Goal: Task Accomplishment & Management: Use online tool/utility

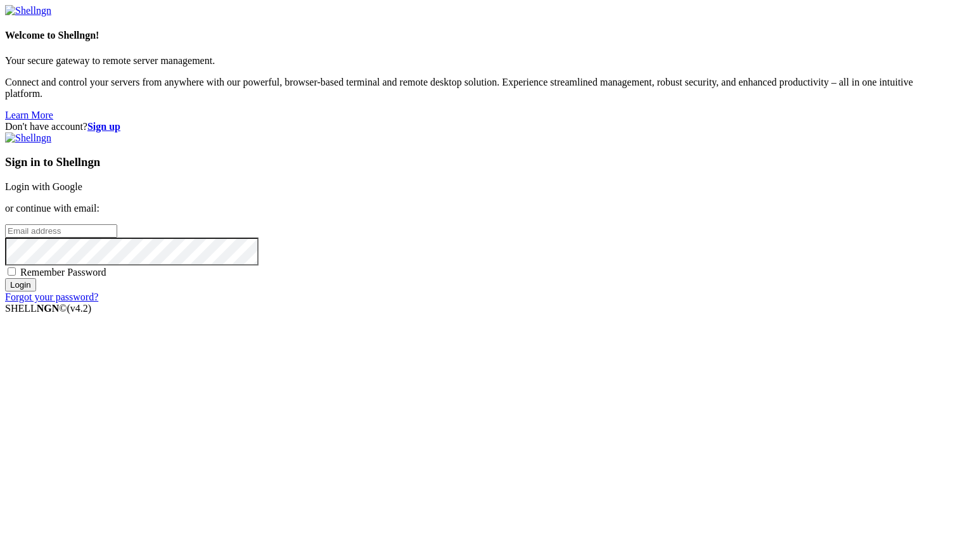
click at [82, 192] on link "Login with Google" at bounding box center [43, 186] width 77 height 11
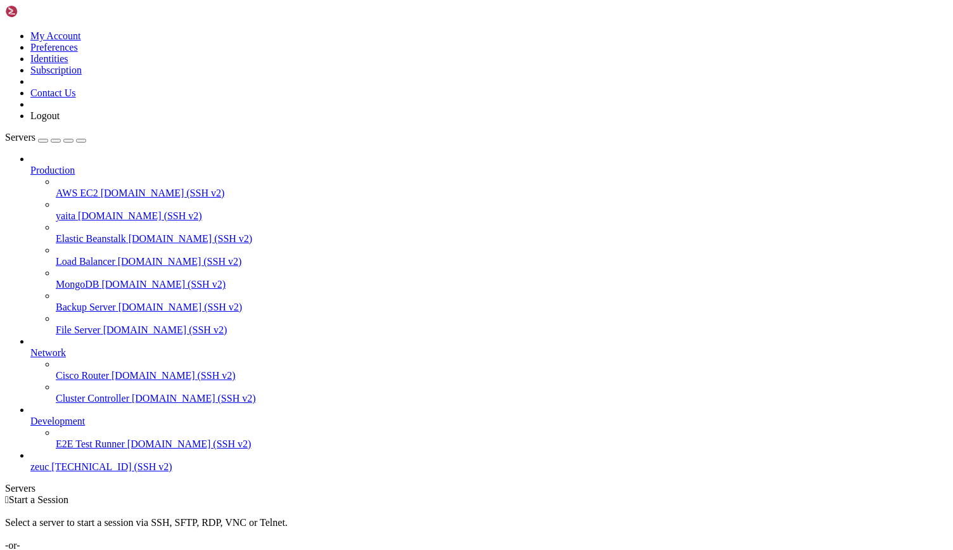
click at [107, 210] on span "[DOMAIN_NAME] (SSH v2)" at bounding box center [140, 215] width 124 height 11
drag, startPoint x: 9, startPoint y: 1145, endPoint x: 162, endPoint y: 1163, distance: 154.3
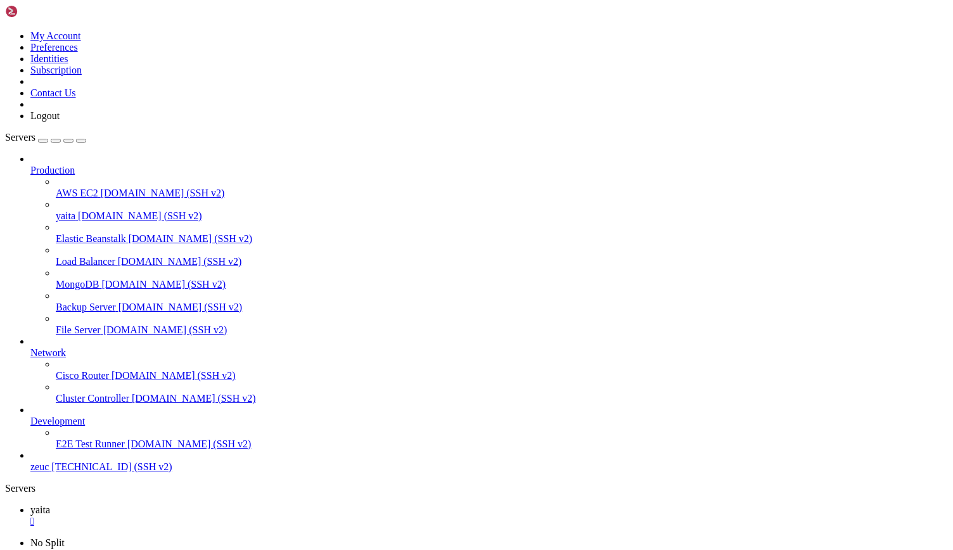
drag, startPoint x: 9, startPoint y: 1148, endPoint x: 233, endPoint y: 1153, distance: 224.3
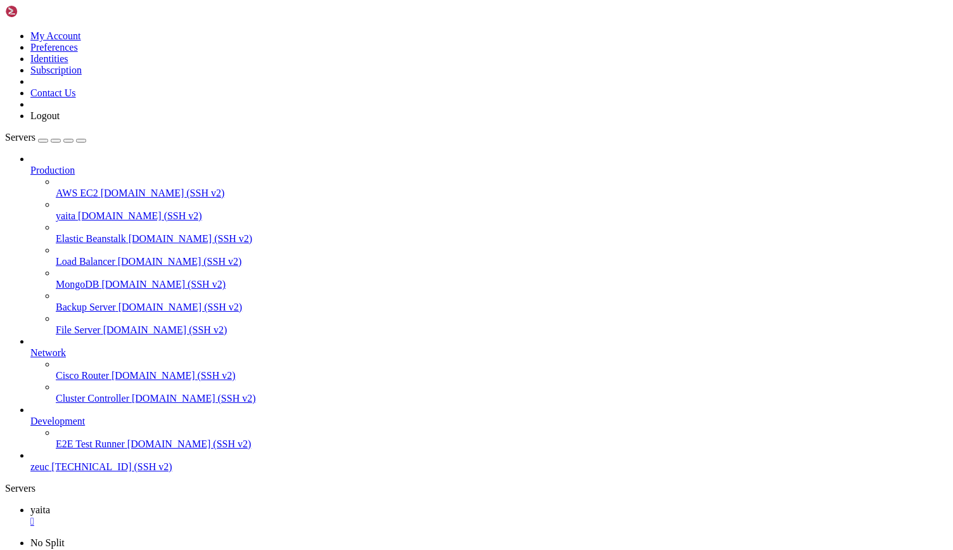
scroll to position [517, 0]
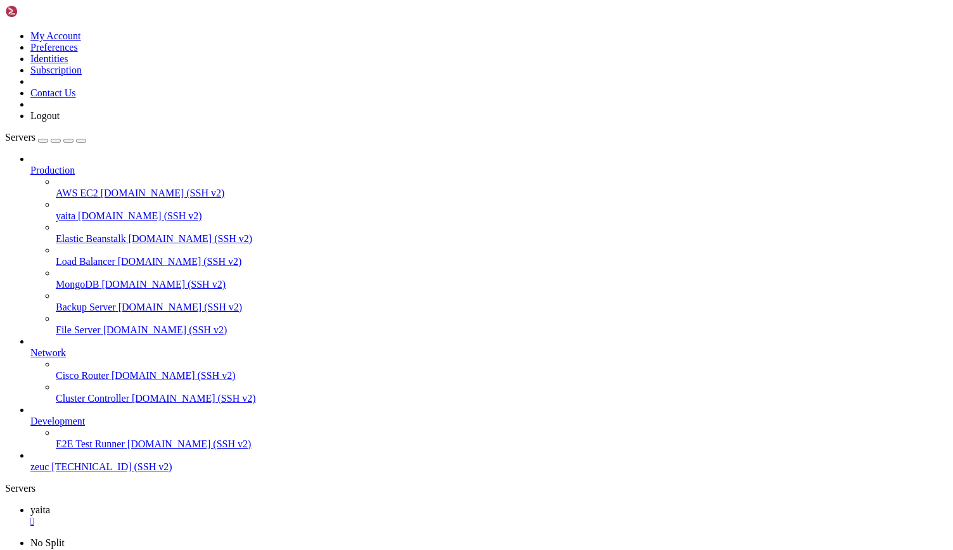
drag, startPoint x: 11, startPoint y: 1139, endPoint x: 190, endPoint y: 1184, distance: 184.6
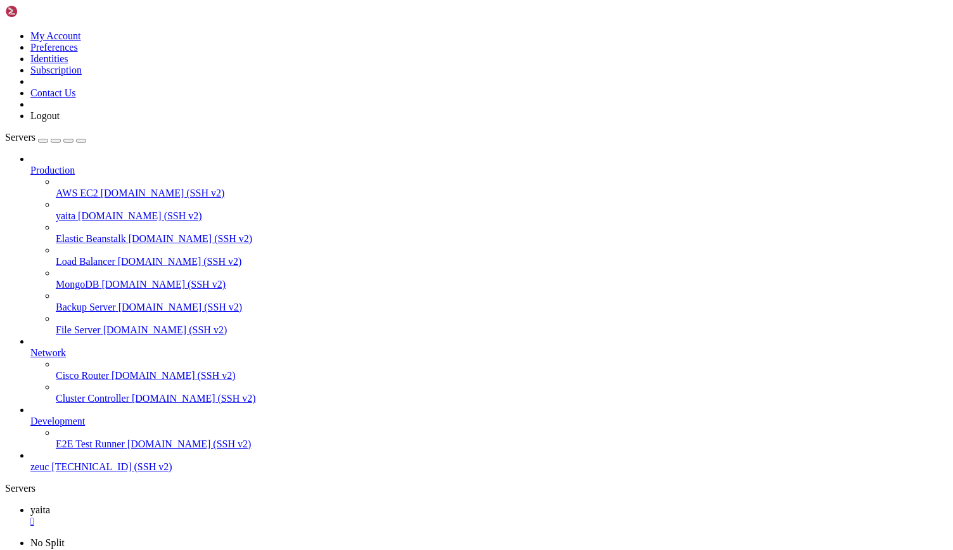
drag, startPoint x: 47, startPoint y: 913, endPoint x: 201, endPoint y: 911, distance: 154.6
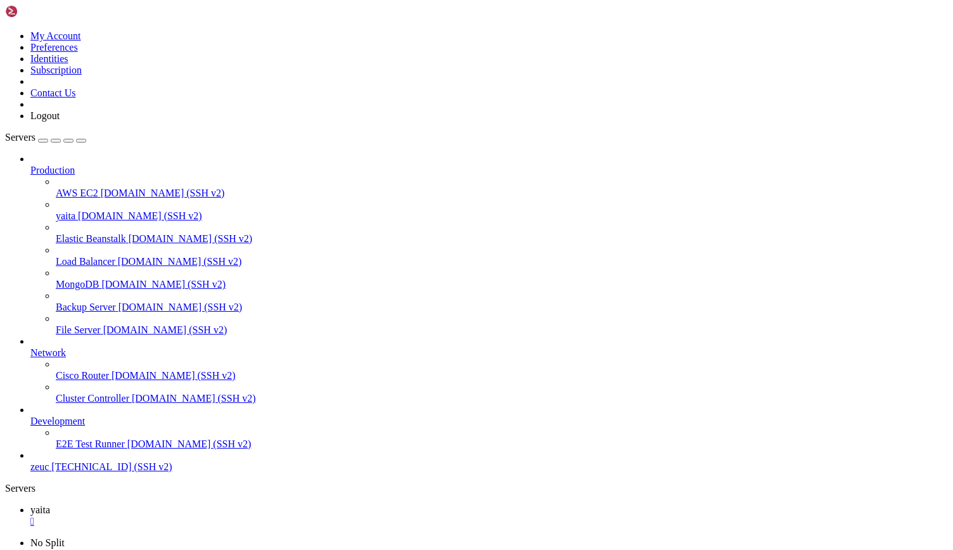
drag, startPoint x: 500, startPoint y: 1205, endPoint x: 179, endPoint y: 1158, distance: 325.1
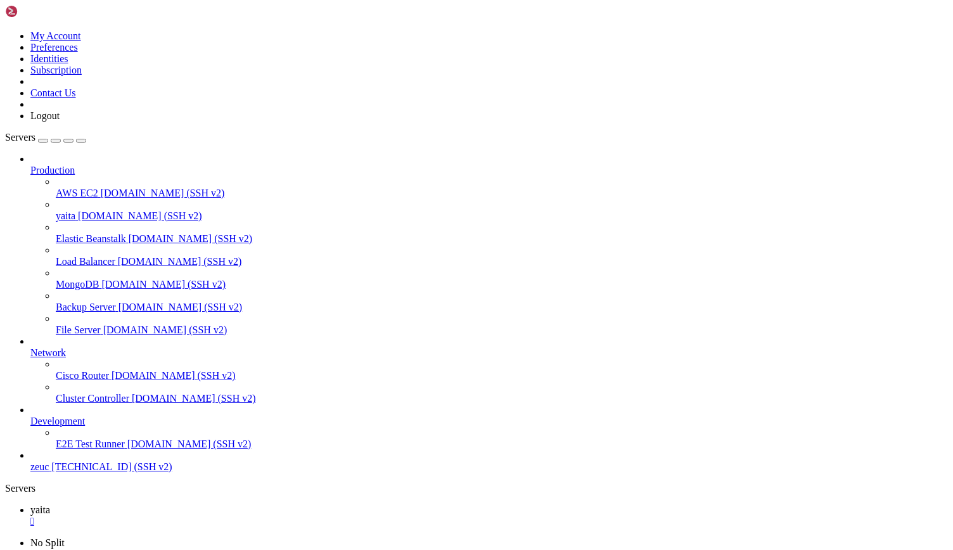
drag, startPoint x: 472, startPoint y: 947, endPoint x: 316, endPoint y: 921, distance: 158.1
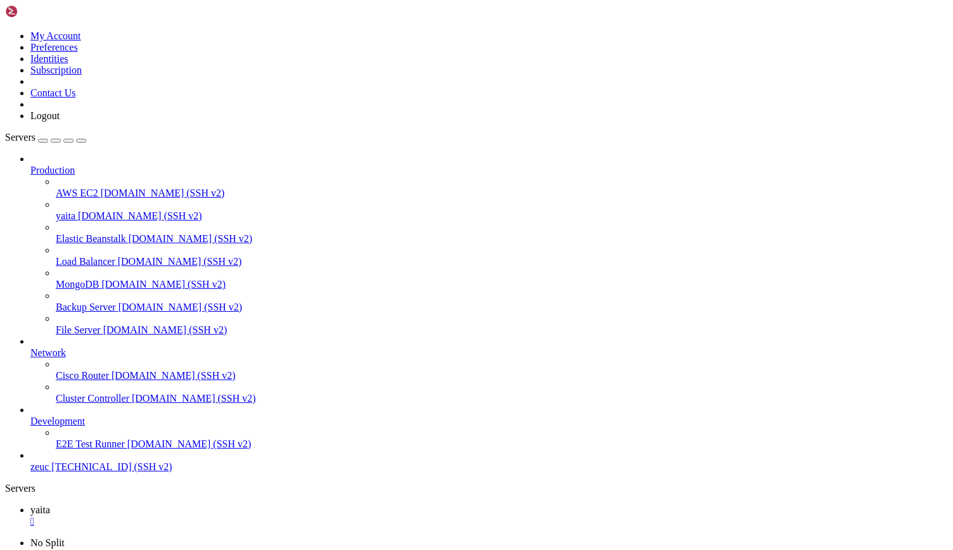
drag, startPoint x: 316, startPoint y: 921, endPoint x: 258, endPoint y: 902, distance: 61.3
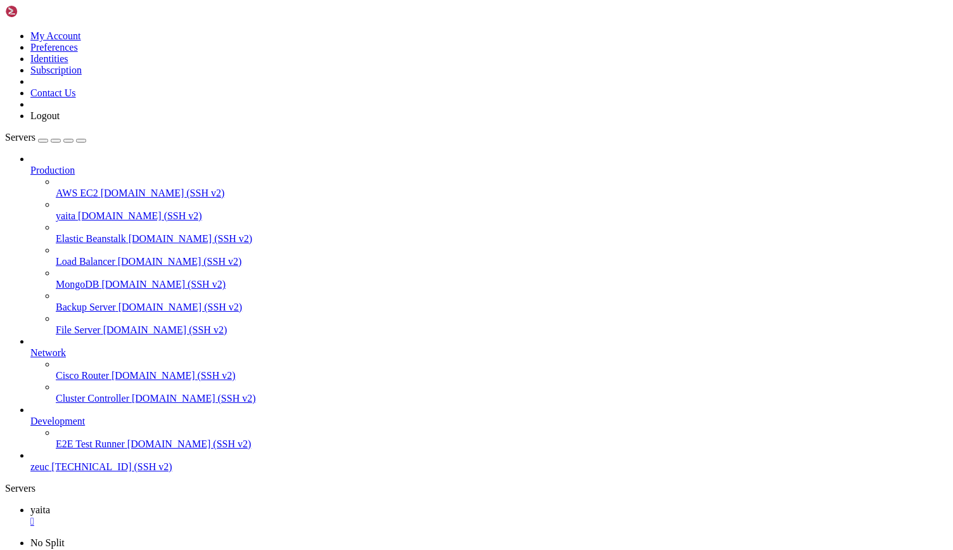
drag, startPoint x: 49, startPoint y: 1031, endPoint x: 275, endPoint y: 1027, distance: 225.5
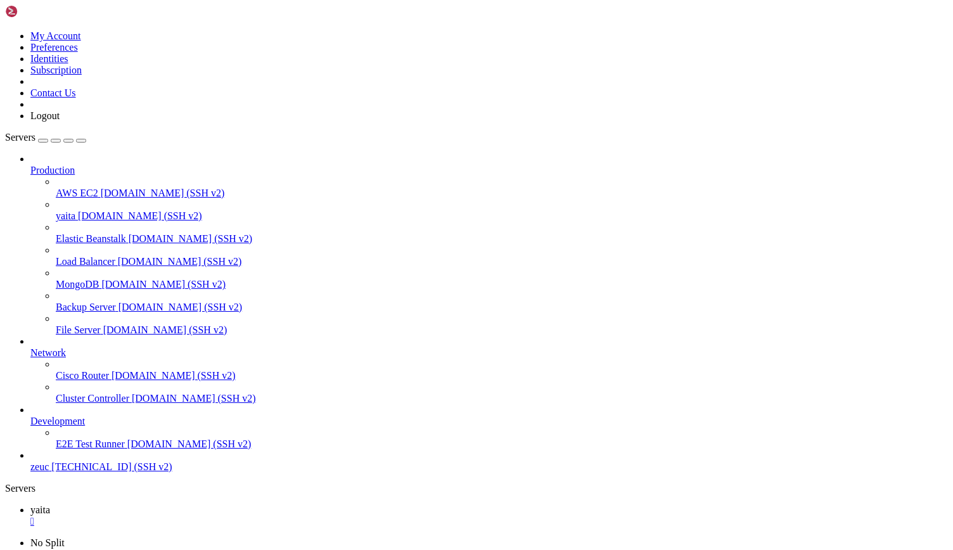
drag, startPoint x: 381, startPoint y: 1137, endPoint x: 350, endPoint y: 1112, distance: 39.6
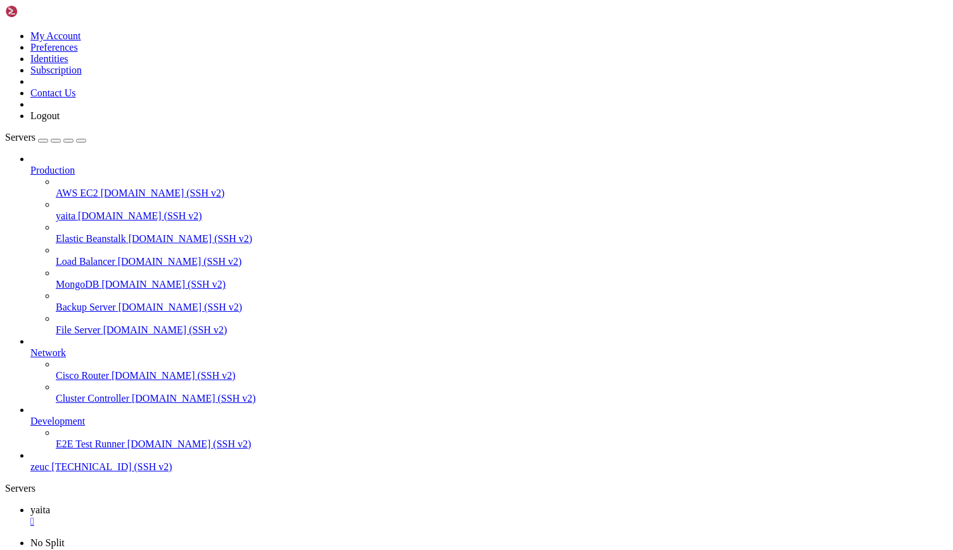
drag, startPoint x: 592, startPoint y: 1019, endPoint x: 613, endPoint y: 942, distance: 79.6
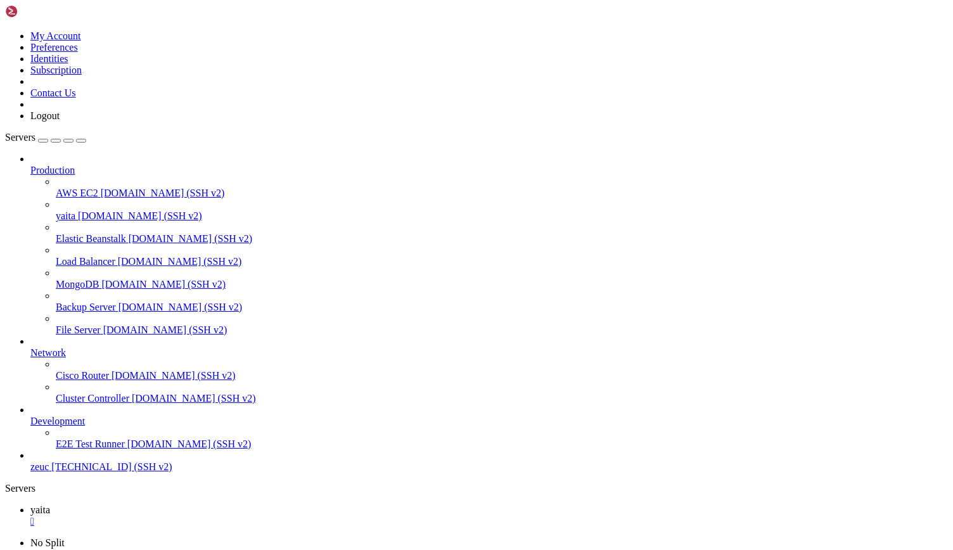
scroll to position [15439, 0]
drag, startPoint x: 442, startPoint y: 1015, endPoint x: 293, endPoint y: 1084, distance: 164.9
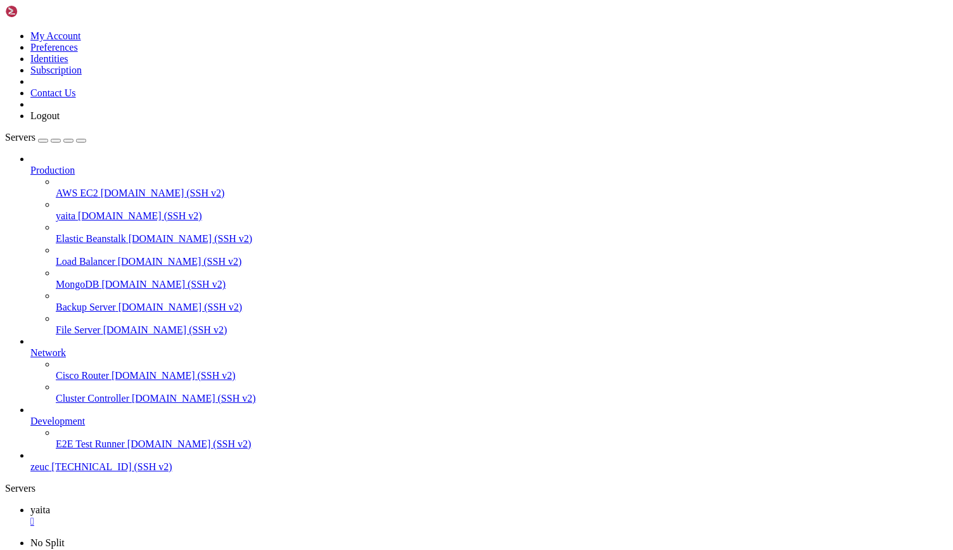
drag, startPoint x: 332, startPoint y: 1181, endPoint x: 145, endPoint y: 1082, distance: 211.3
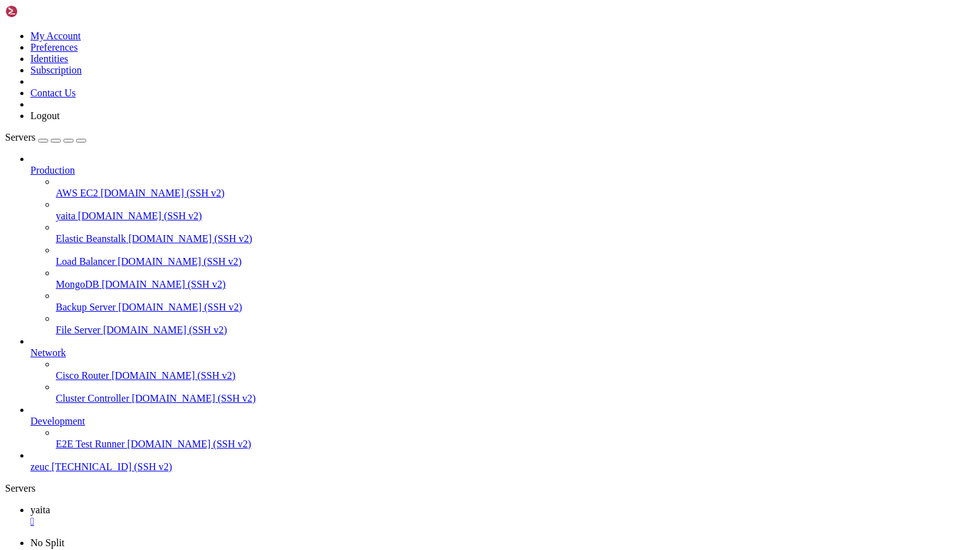
drag, startPoint x: 560, startPoint y: 935, endPoint x: 445, endPoint y: 988, distance: 126.1
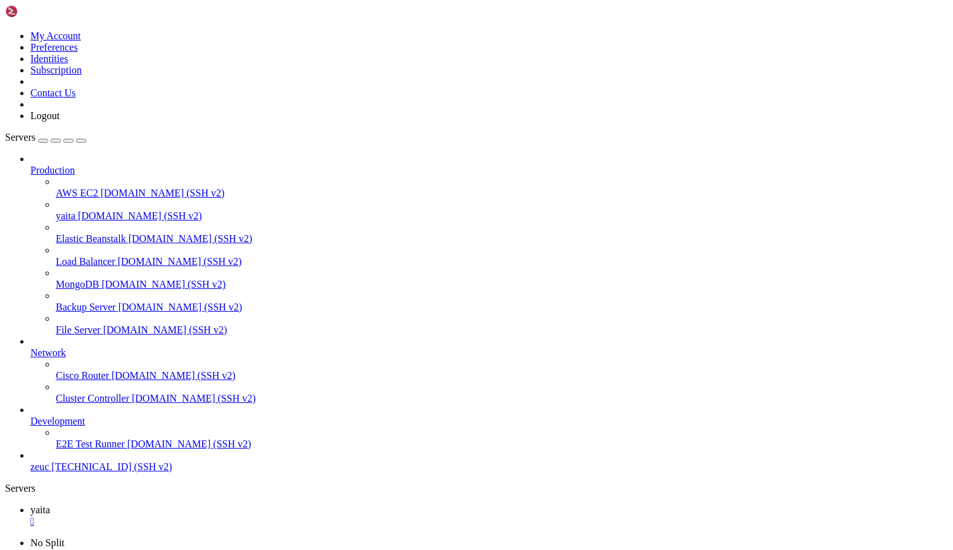
scroll to position [0, 0]
drag, startPoint x: 525, startPoint y: 935, endPoint x: 376, endPoint y: 868, distance: 163.5
drag, startPoint x: 508, startPoint y: 901, endPoint x: 402, endPoint y: 871, distance: 110.3
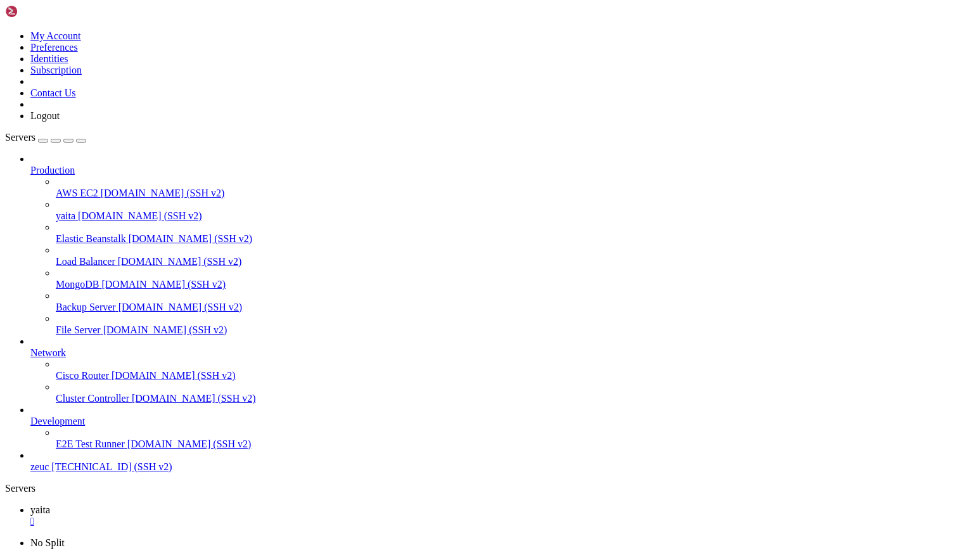
drag, startPoint x: 267, startPoint y: 1133, endPoint x: 177, endPoint y: 1082, distance: 103.5
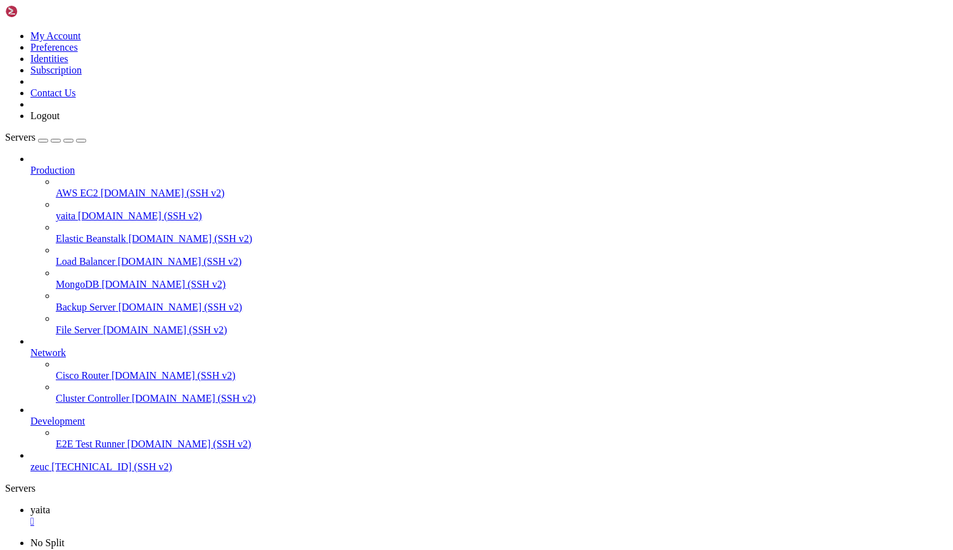
scroll to position [151, 0]
drag, startPoint x: 459, startPoint y: 940, endPoint x: 369, endPoint y: 936, distance: 89.4
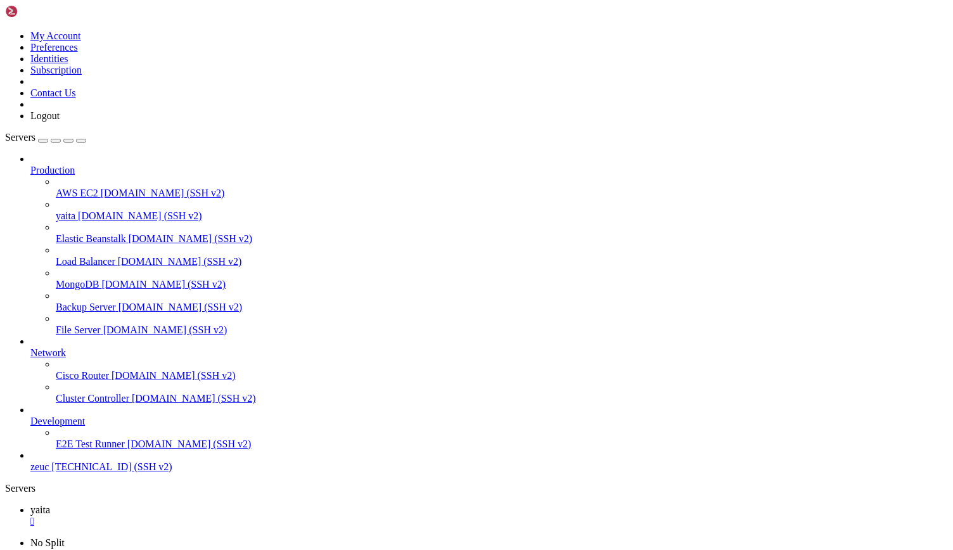
scroll to position [161, 0]
